Goal: Transaction & Acquisition: Purchase product/service

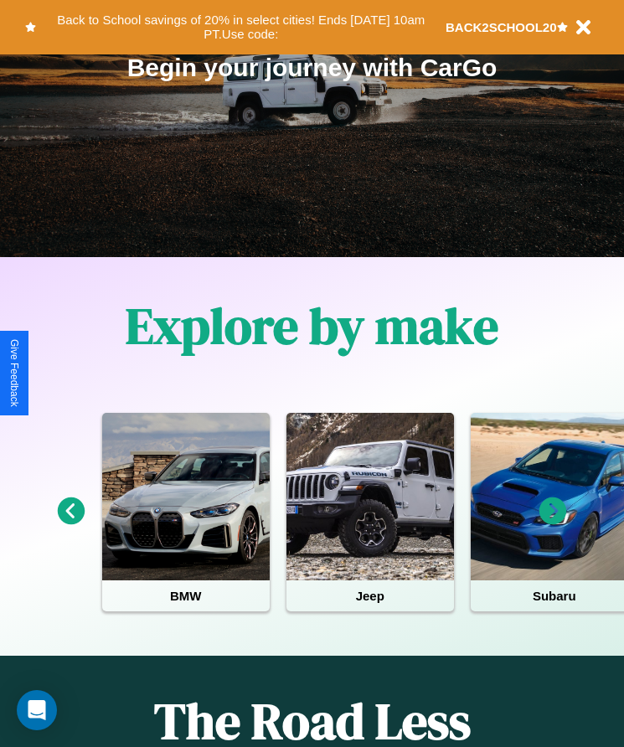
scroll to position [280, 0]
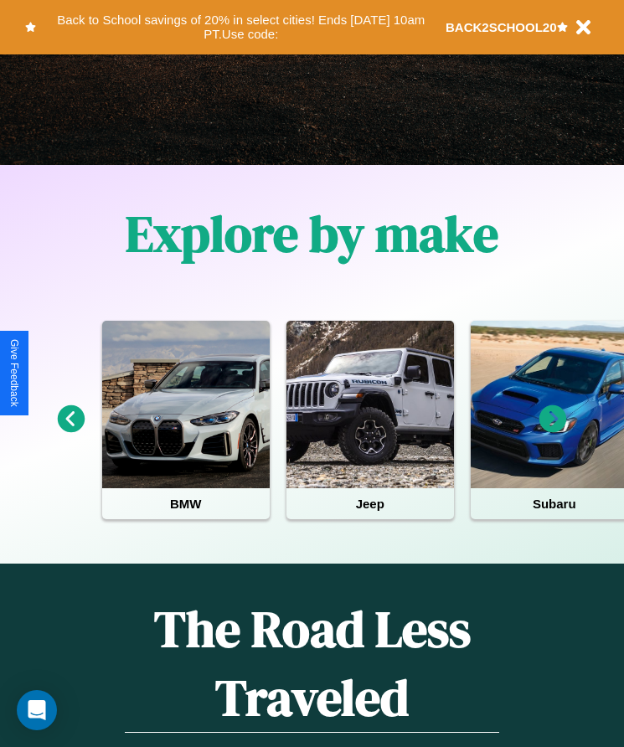
click at [553, 430] on icon at bounding box center [553, 419] width 28 height 28
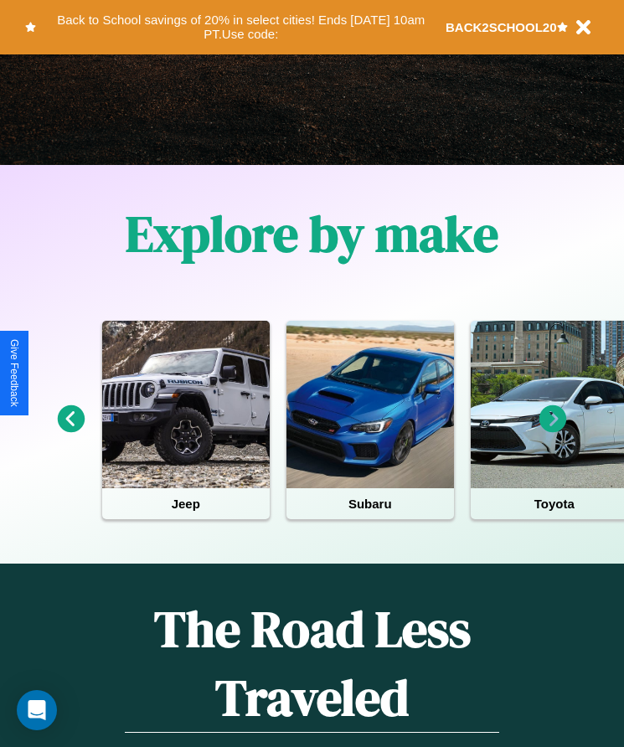
click at [553, 430] on icon at bounding box center [553, 419] width 28 height 28
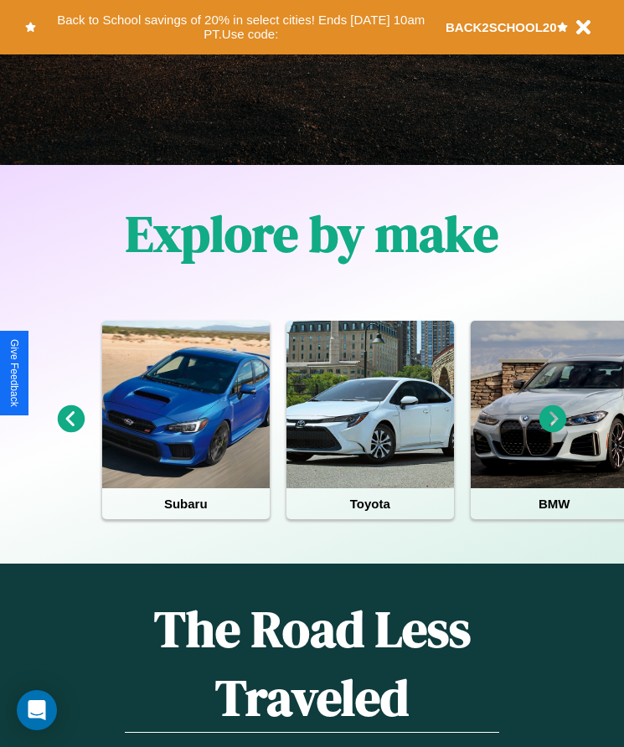
click at [553, 430] on icon at bounding box center [553, 419] width 28 height 28
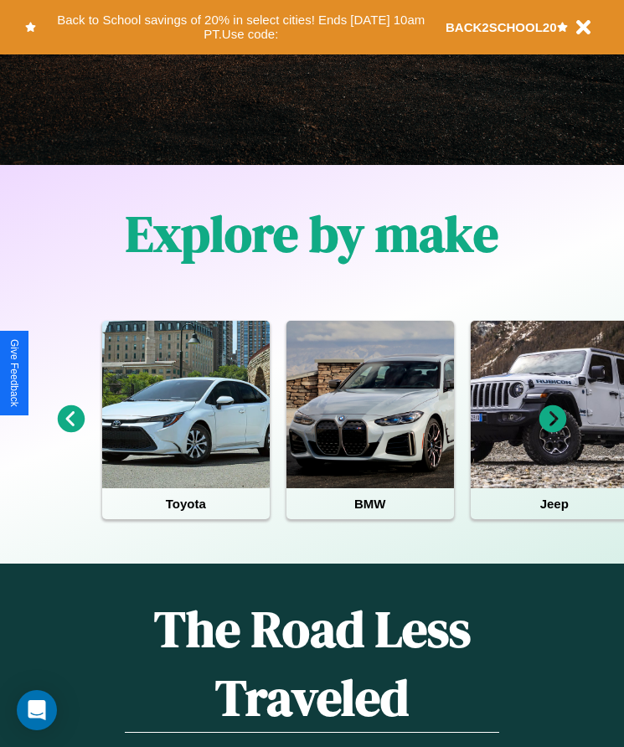
click at [553, 430] on icon at bounding box center [553, 419] width 28 height 28
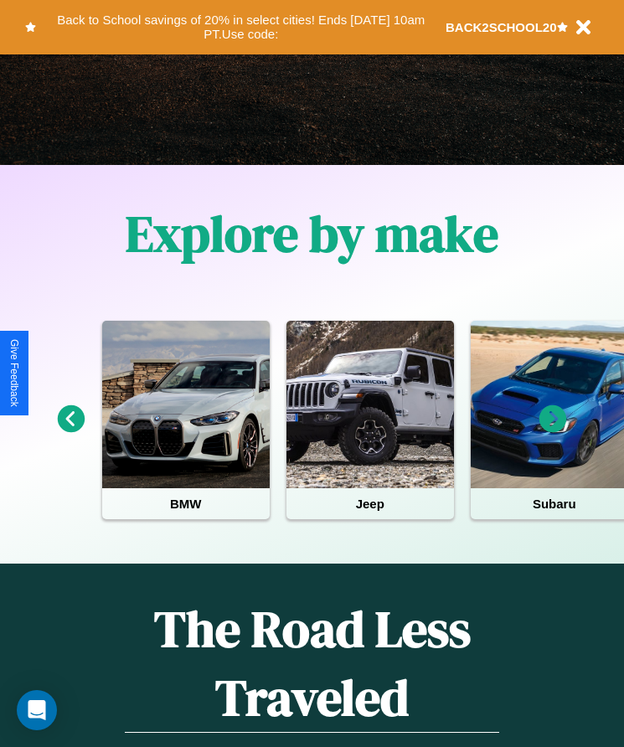
click at [70, 430] on icon at bounding box center [72, 419] width 28 height 28
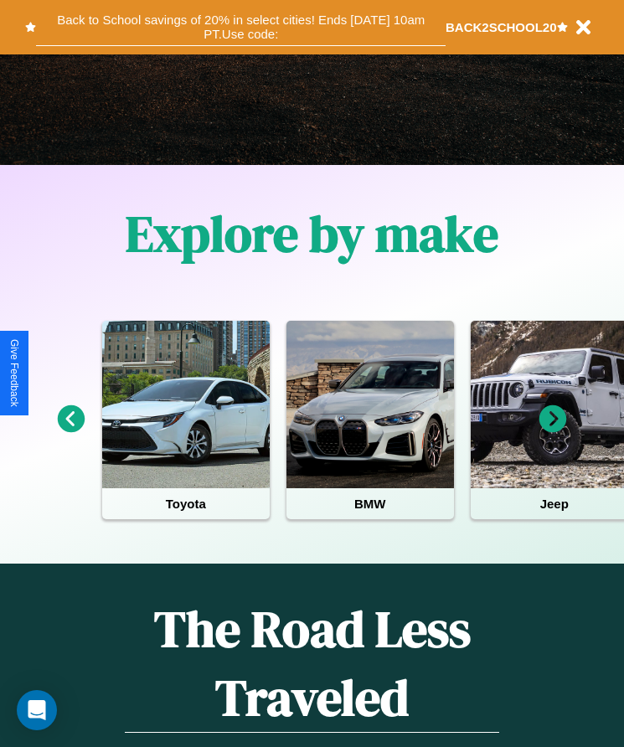
click at [240, 27] on button "Back to School savings of 20% in select cities! Ends [DATE] 10am PT. Use code:" at bounding box center [240, 27] width 409 height 38
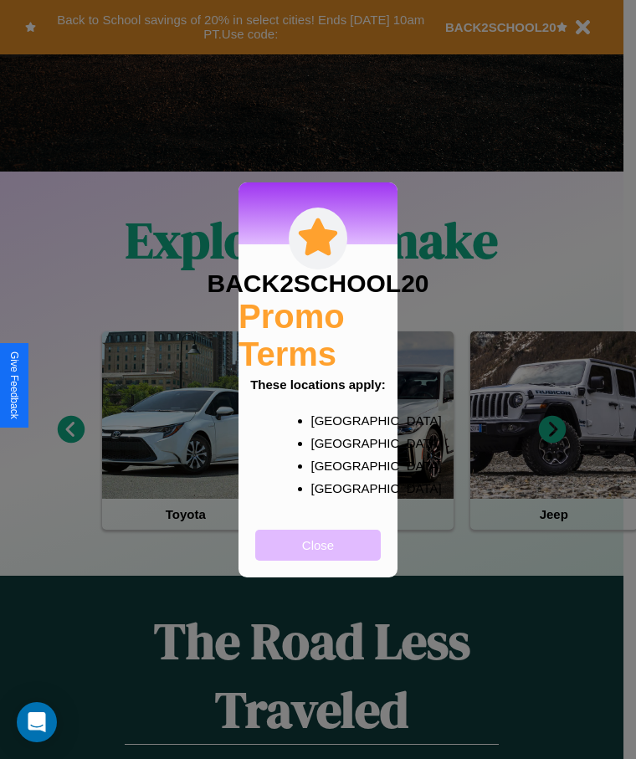
click at [318, 556] on button "Close" at bounding box center [318, 545] width 126 height 31
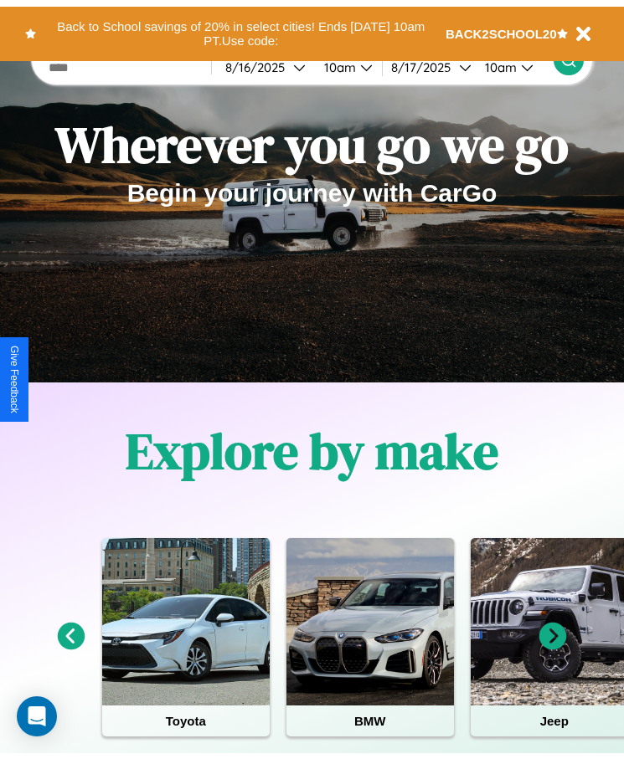
scroll to position [0, 0]
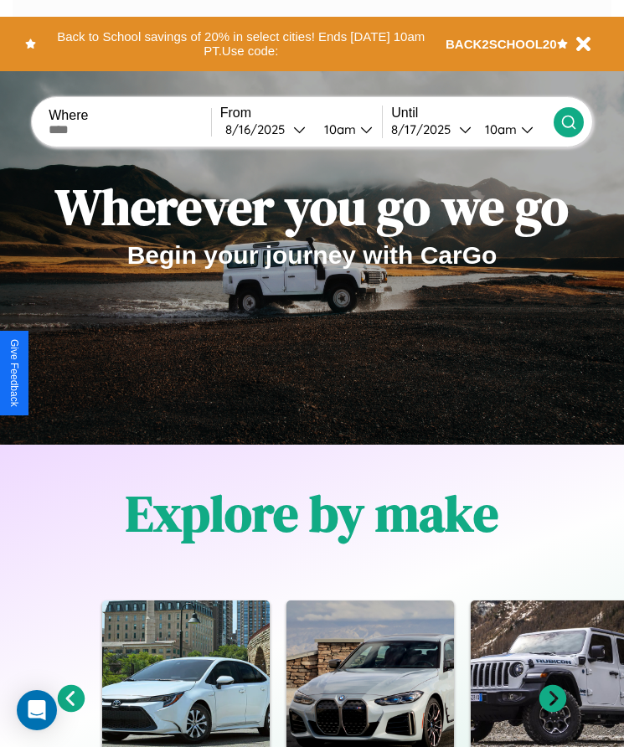
click at [131, 129] on input "text" at bounding box center [130, 129] width 162 height 13
type input "*****"
click at [270, 129] on div "[DATE]" at bounding box center [259, 129] width 68 height 16
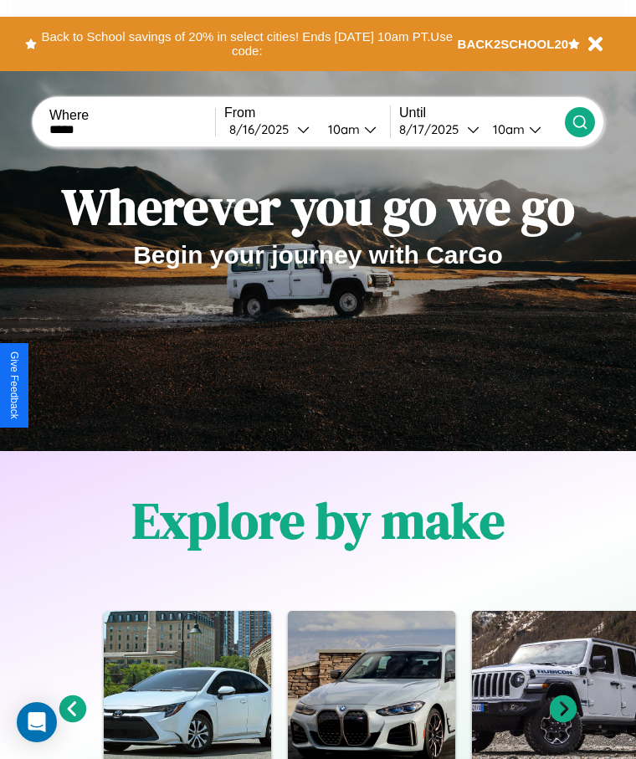
select select "*"
select select "****"
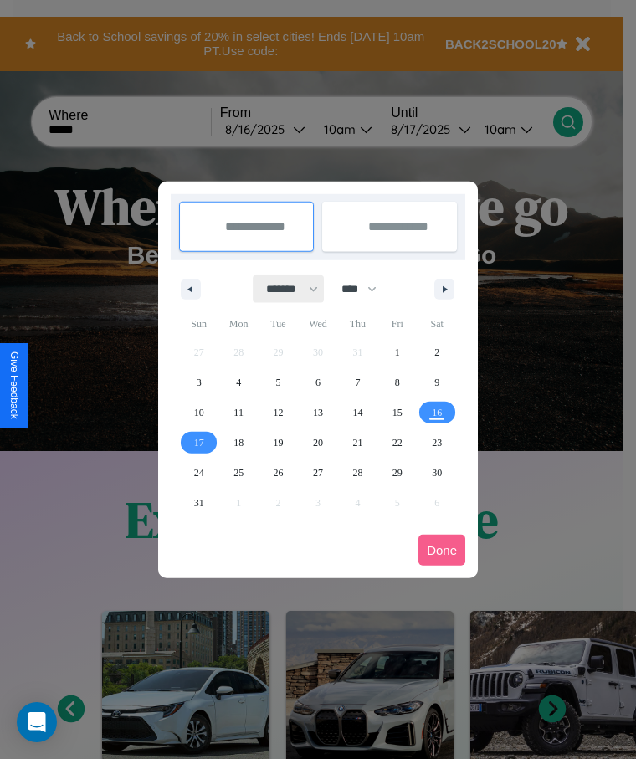
click at [285, 289] on select "******* ******** ***** ***** *** **** **** ****** ********* ******* ******** **…" at bounding box center [289, 289] width 71 height 28
select select "**"
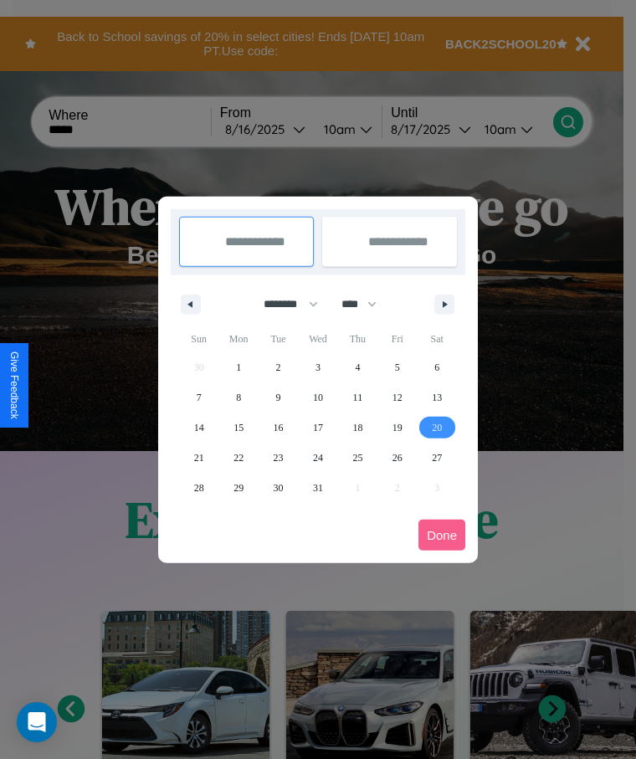
click at [437, 427] on span "20" at bounding box center [437, 428] width 10 height 30
type input "**********"
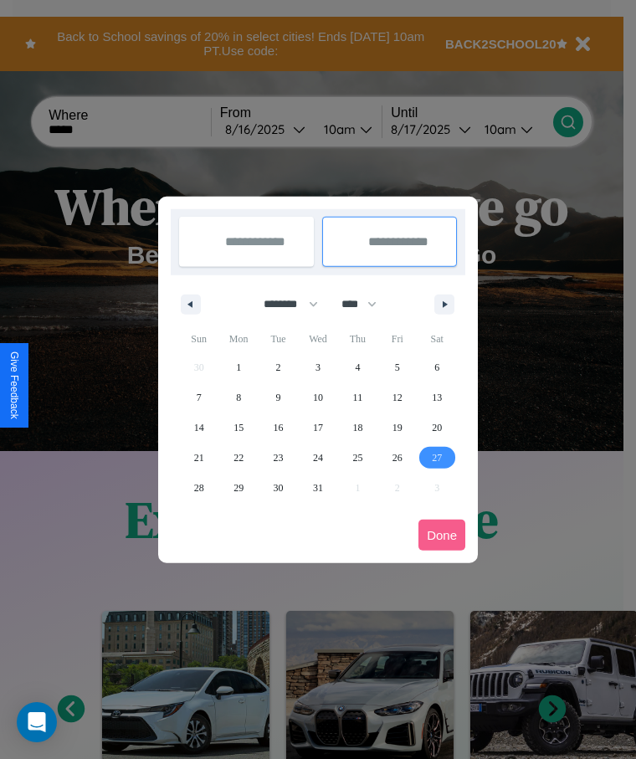
click at [437, 457] on span "27" at bounding box center [437, 458] width 10 height 30
type input "**********"
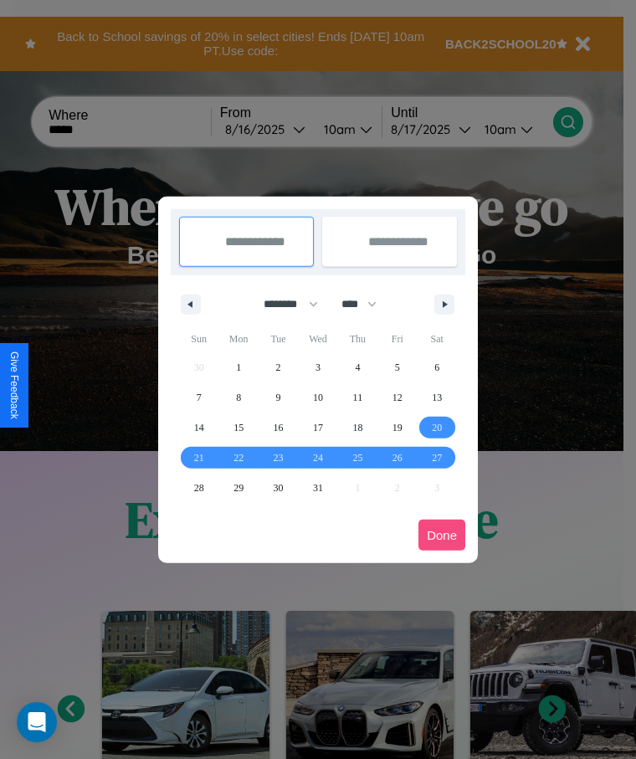
click at [442, 535] on button "Done" at bounding box center [442, 535] width 47 height 31
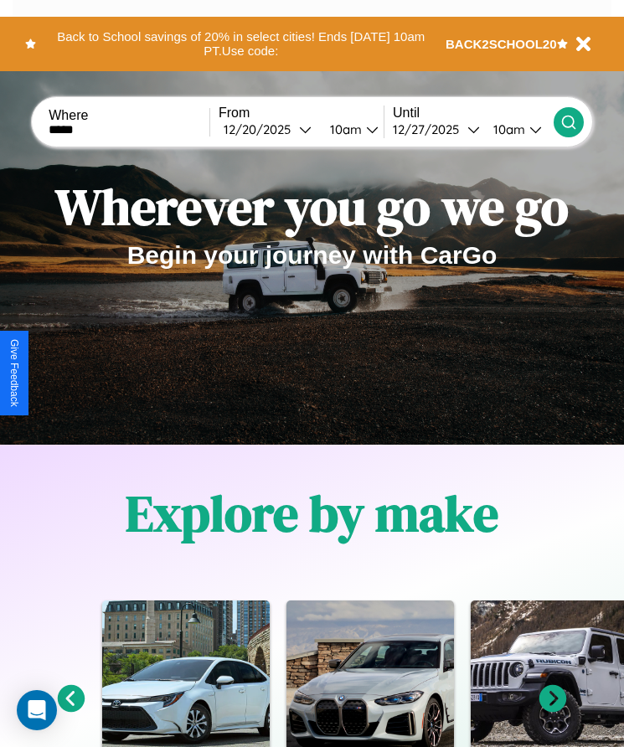
click at [350, 129] on div "10am" at bounding box center [343, 129] width 44 height 16
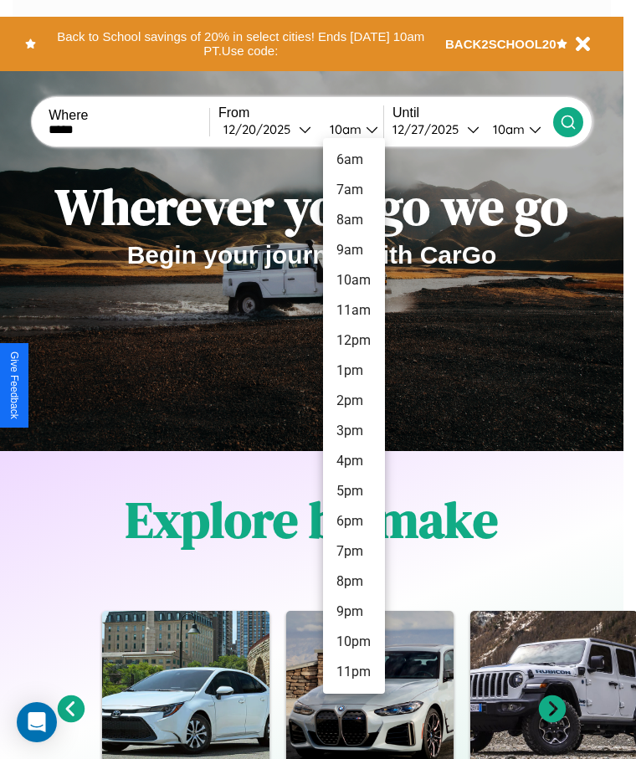
click at [353, 160] on li "6am" at bounding box center [354, 160] width 62 height 30
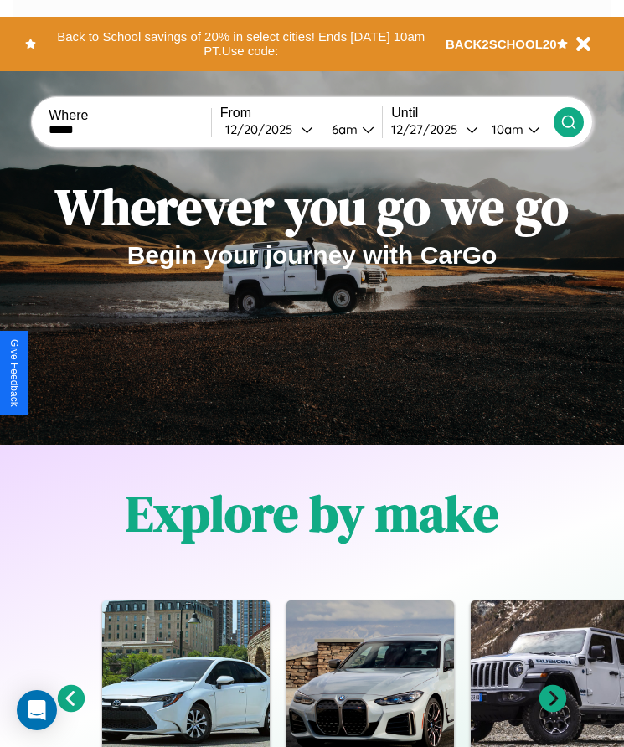
click at [509, 129] on div "10am" at bounding box center [505, 129] width 44 height 16
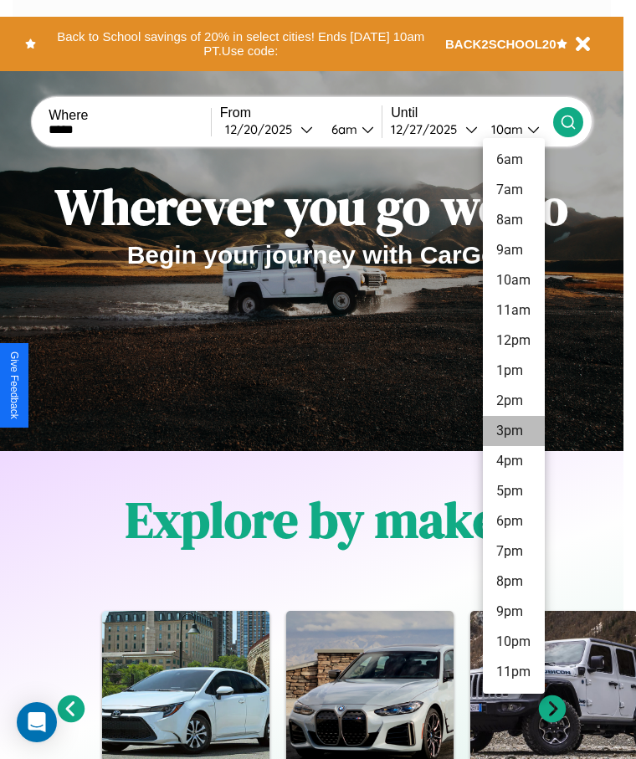
click at [513, 431] on li "3pm" at bounding box center [514, 431] width 62 height 30
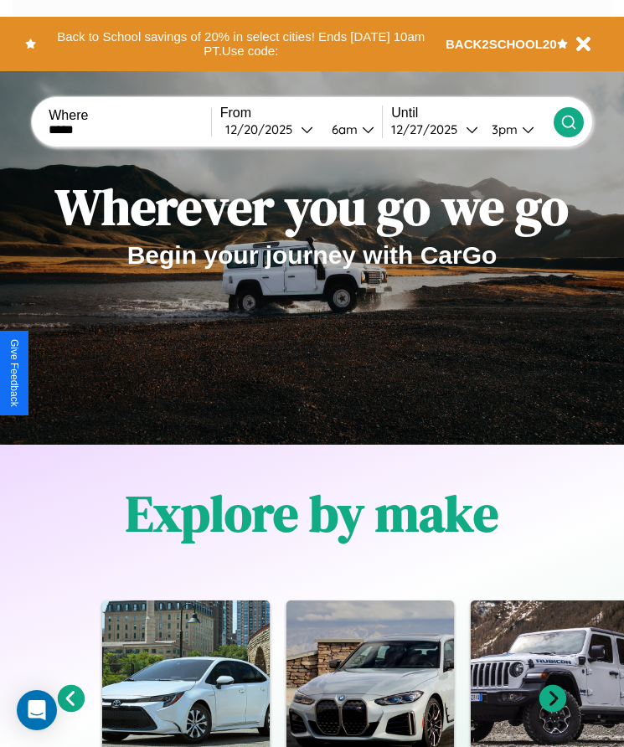
click at [568, 121] on icon at bounding box center [568, 122] width 17 height 17
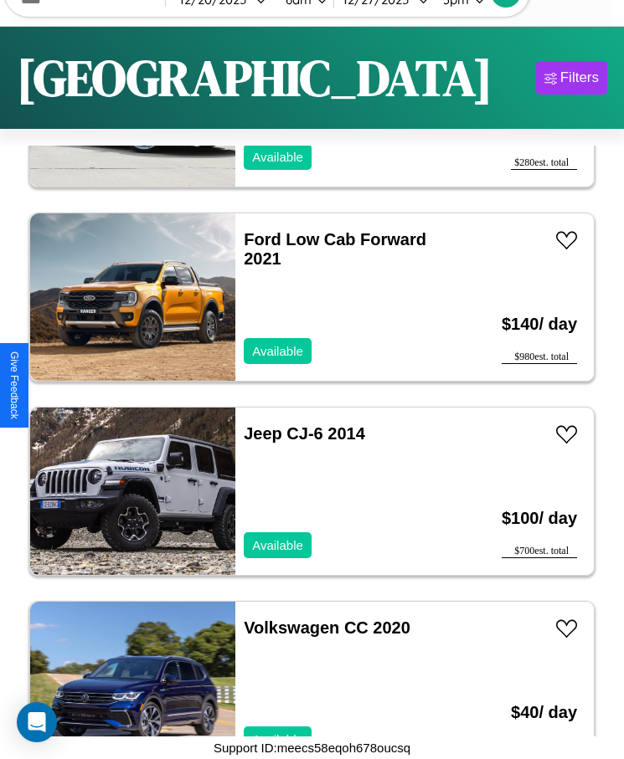
scroll to position [5063, 0]
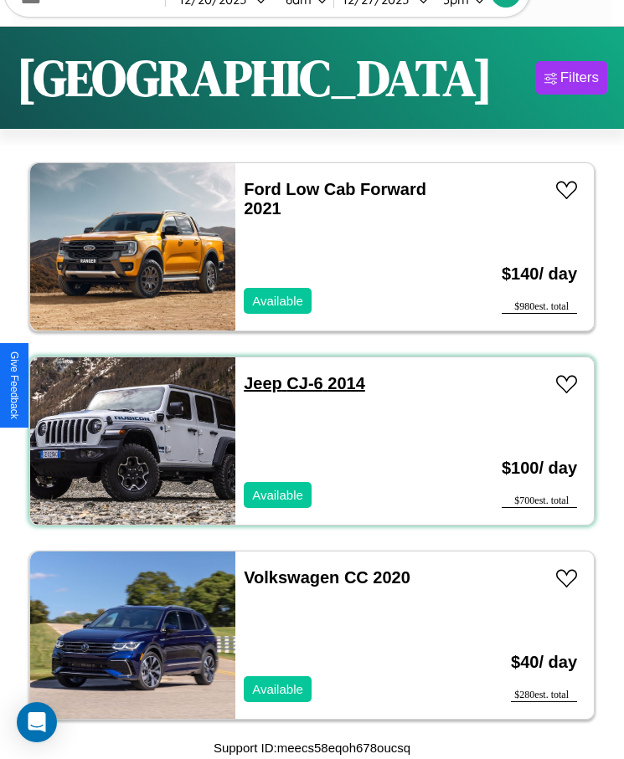
click at [258, 383] on link "Jeep CJ-6 2014" at bounding box center [304, 383] width 121 height 18
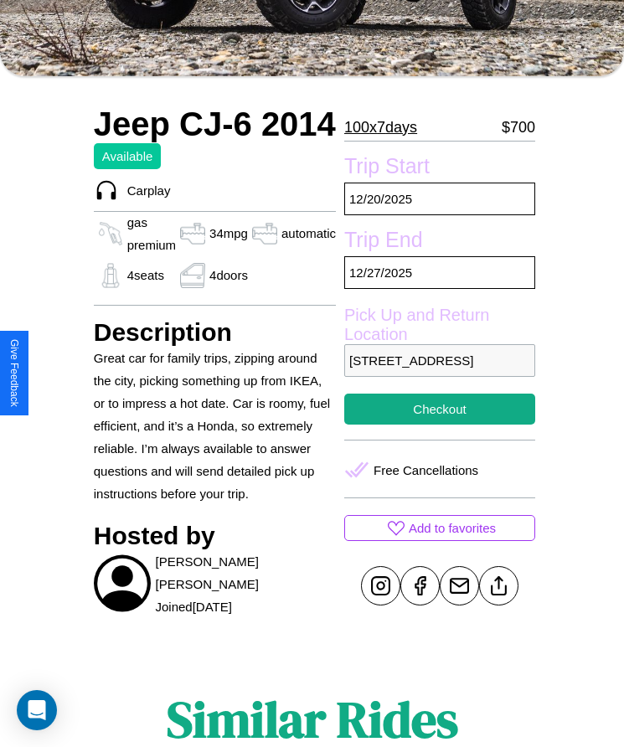
scroll to position [362, 0]
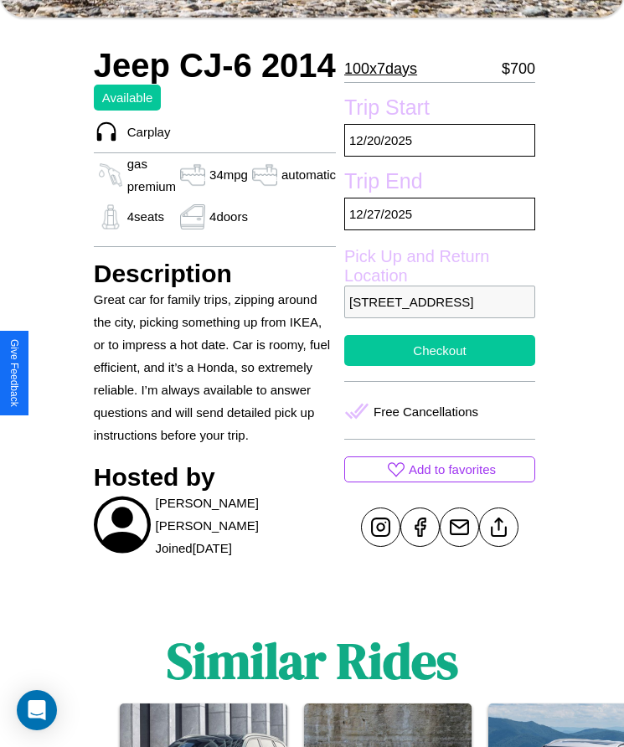
click at [432, 366] on button "Checkout" at bounding box center [439, 350] width 191 height 31
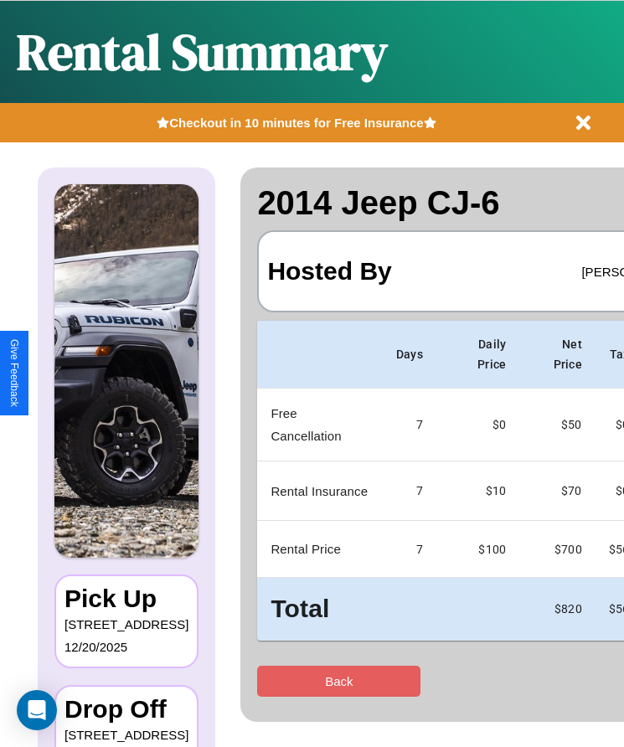
scroll to position [0, 103]
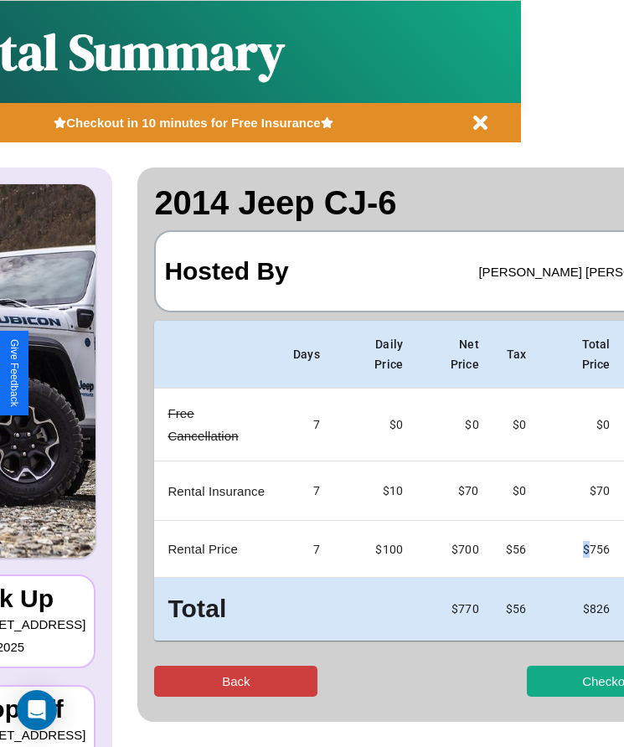
click at [174, 681] on button "Back" at bounding box center [235, 681] width 163 height 31
